Goal: Task Accomplishment & Management: Manage account settings

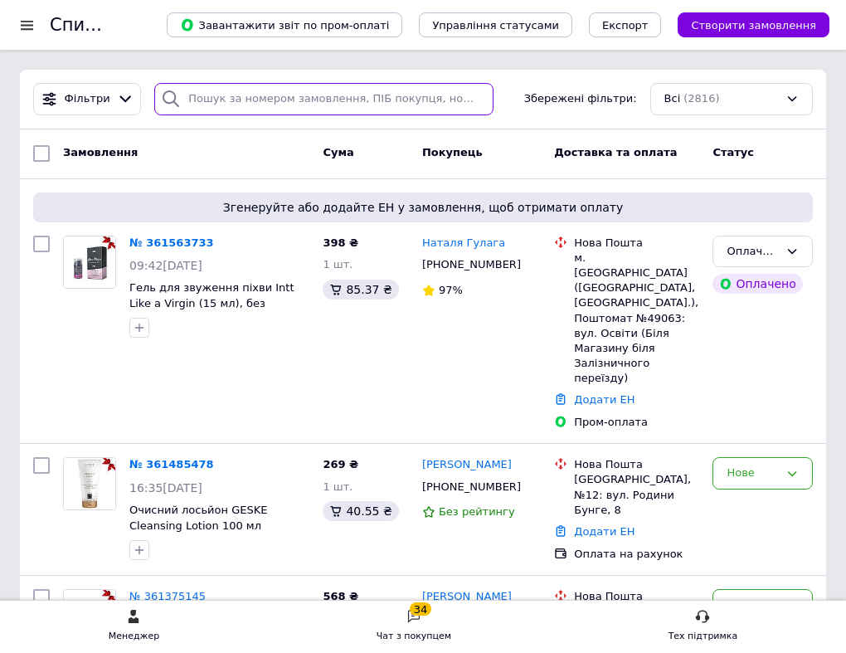
click at [245, 100] on input "search" at bounding box center [323, 99] width 339 height 32
paste input "361563733"
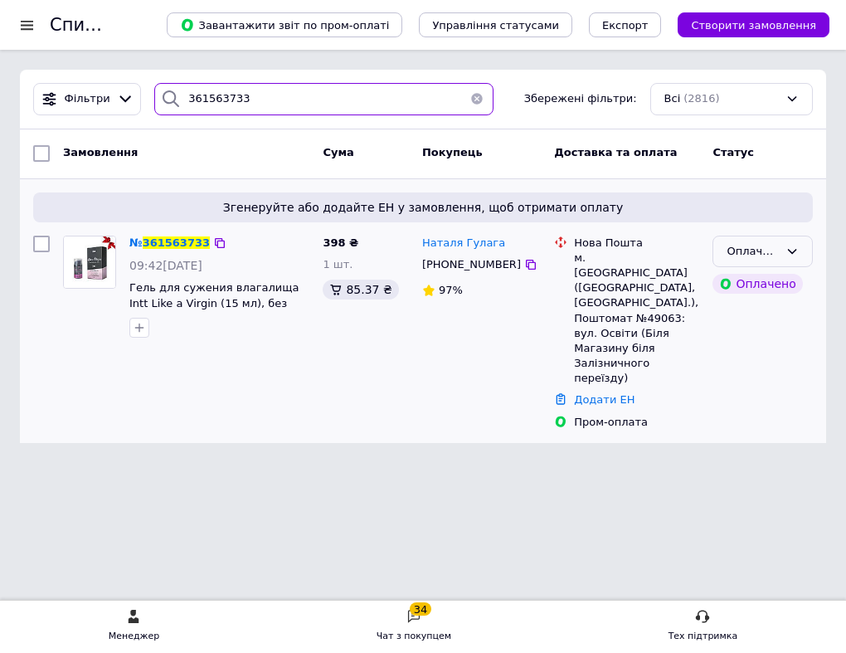
type input "361563733"
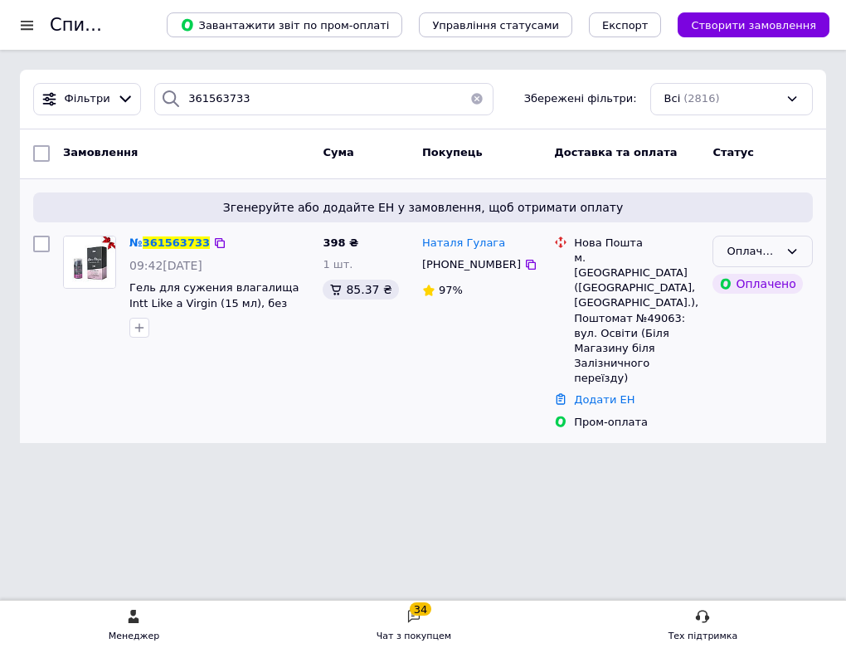
click at [777, 249] on div "Оплачено" at bounding box center [753, 251] width 52 height 17
click at [762, 341] on li "Скасовано" at bounding box center [763, 346] width 99 height 31
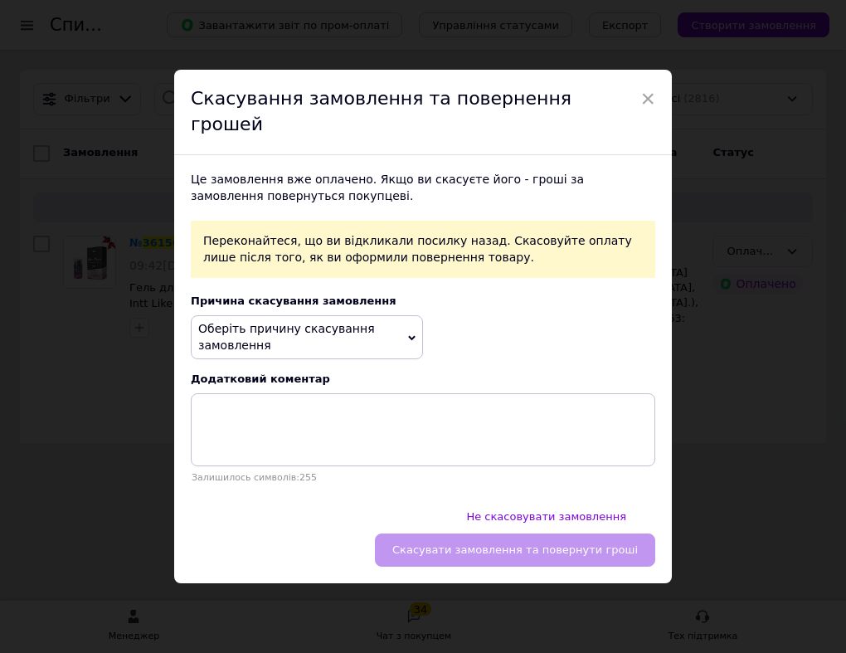
click at [348, 330] on span "Оберіть причину скасування замовлення" at bounding box center [286, 337] width 177 height 30
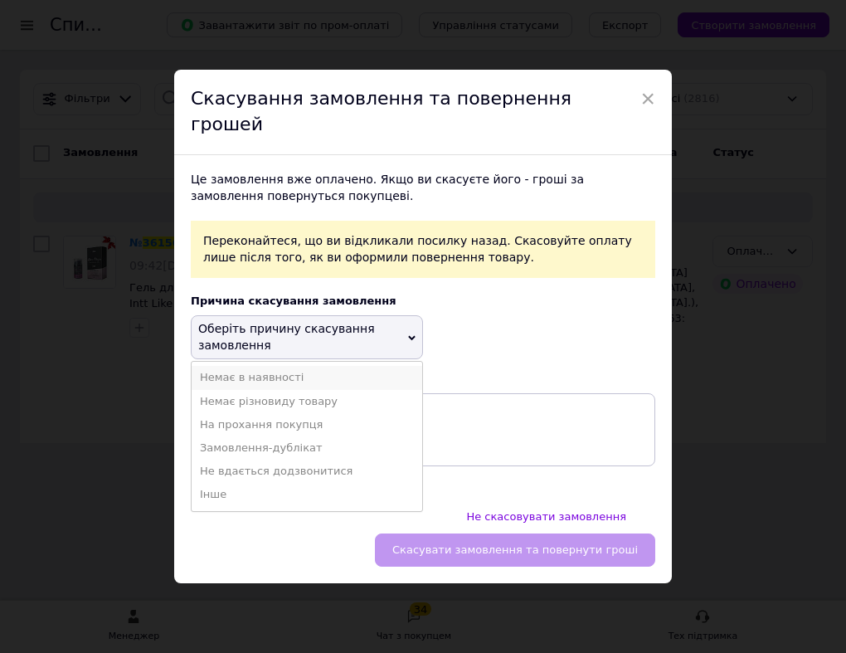
click at [322, 384] on li "Немає в наявності" at bounding box center [307, 377] width 231 height 23
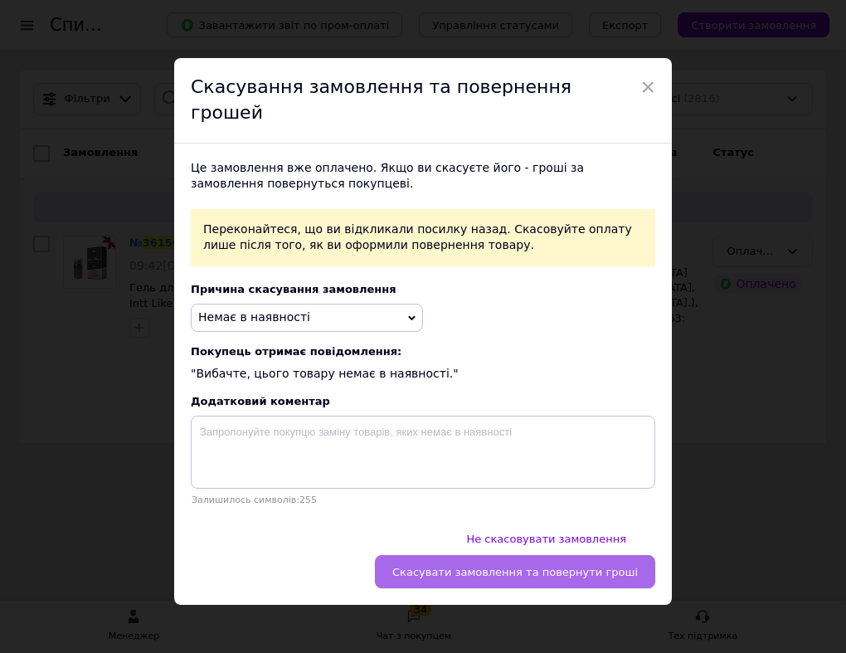
click at [509, 566] on span "Скасувати замовлення та повернути гроші" at bounding box center [515, 572] width 246 height 12
